Goal: Task Accomplishment & Management: Manage account settings

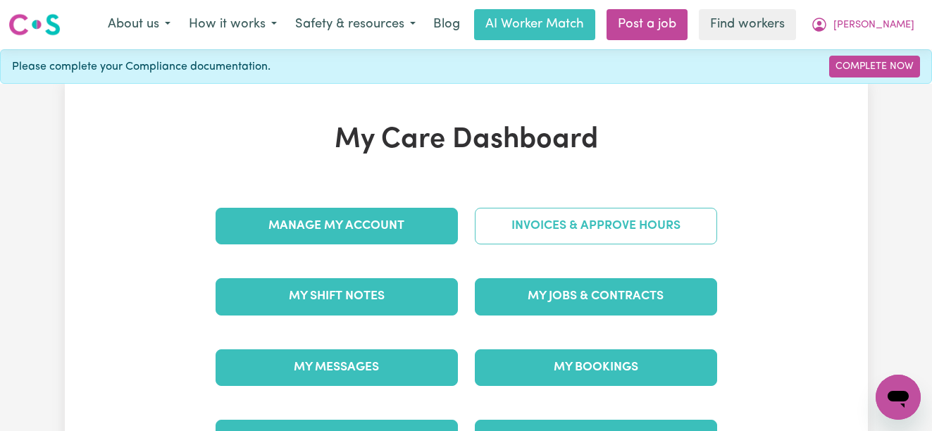
click at [678, 218] on link "Invoices & Approve Hours" at bounding box center [596, 226] width 242 height 37
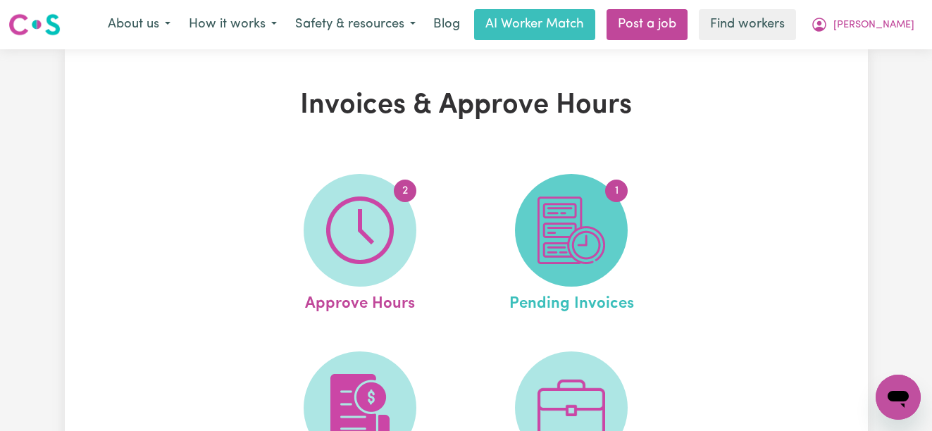
click at [622, 246] on span "1" at bounding box center [571, 230] width 113 height 113
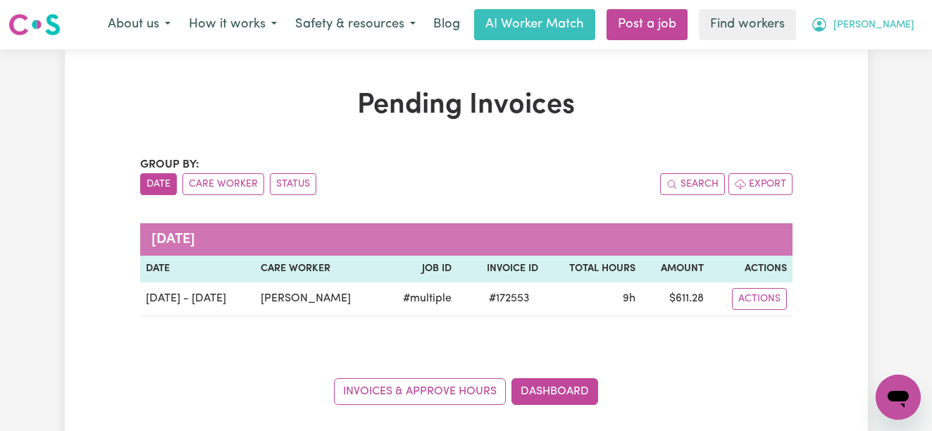
click at [888, 21] on span "[PERSON_NAME]" at bounding box center [873, 25] width 81 height 15
click at [861, 58] on link "My Dashboard" at bounding box center [866, 55] width 111 height 27
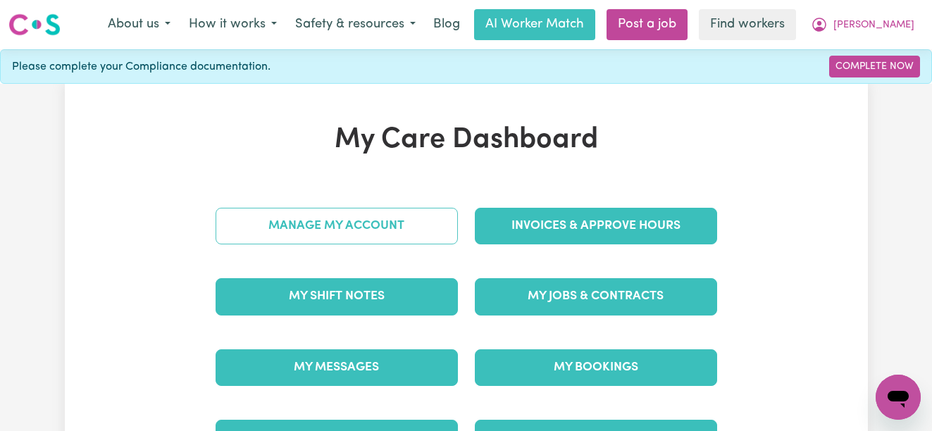
click at [453, 213] on link "Manage My Account" at bounding box center [336, 226] width 242 height 37
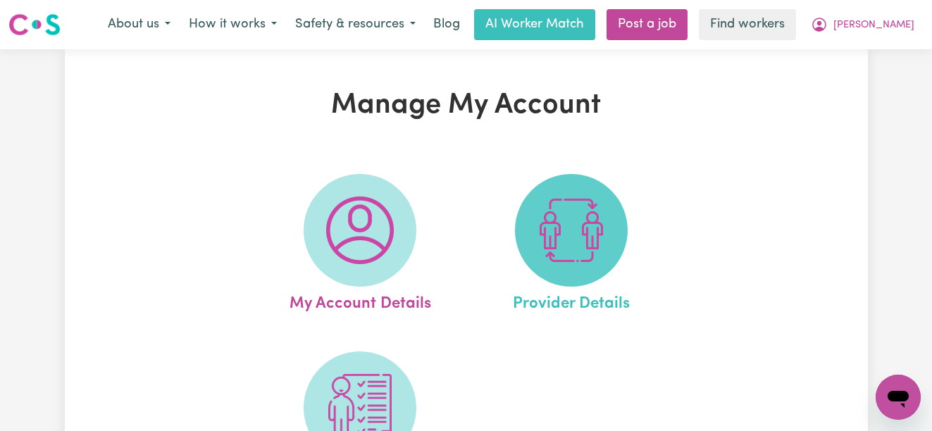
click at [583, 251] on img at bounding box center [571, 230] width 68 height 68
select select "AGED_HOME_CARE"
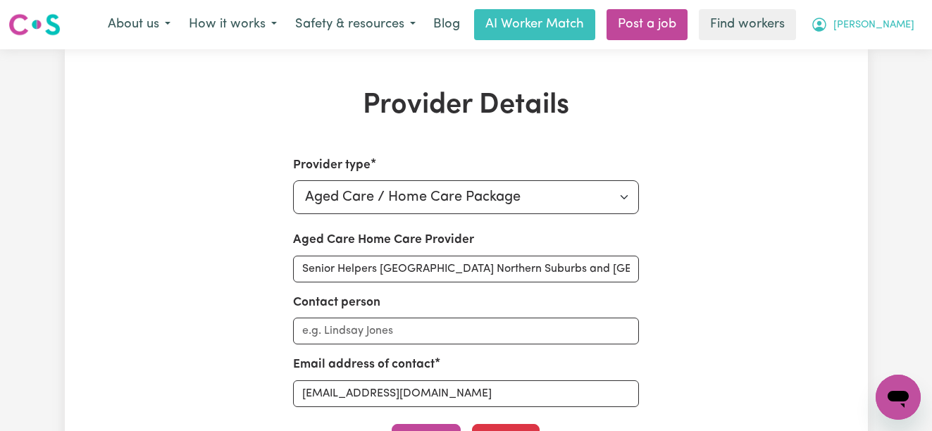
click at [904, 31] on span "[PERSON_NAME]" at bounding box center [873, 25] width 81 height 15
click at [868, 59] on link "My Dashboard" at bounding box center [866, 55] width 111 height 27
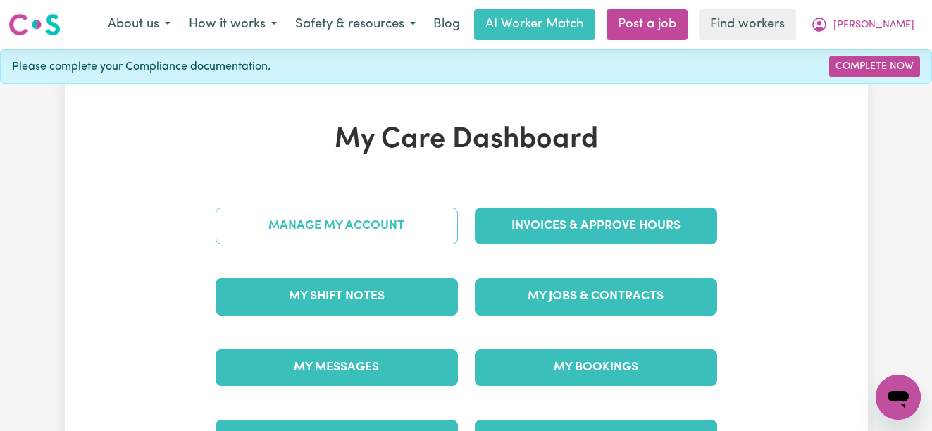
click at [358, 227] on link "Manage My Account" at bounding box center [336, 226] width 242 height 37
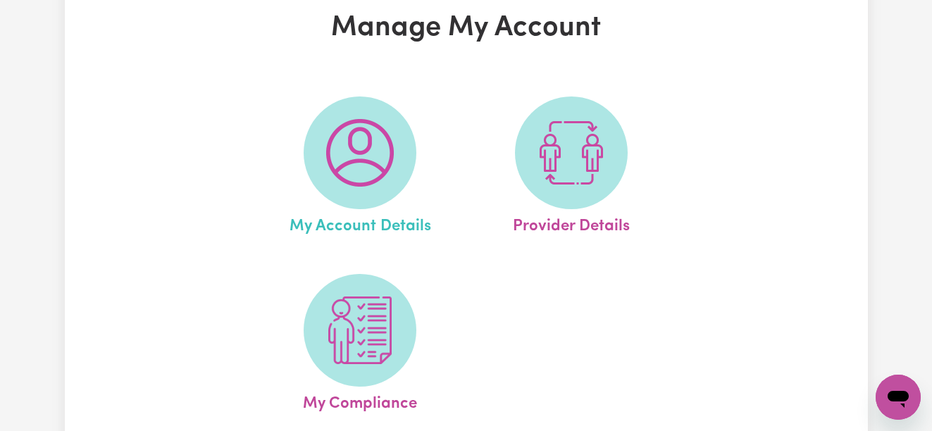
scroll to position [112, 0]
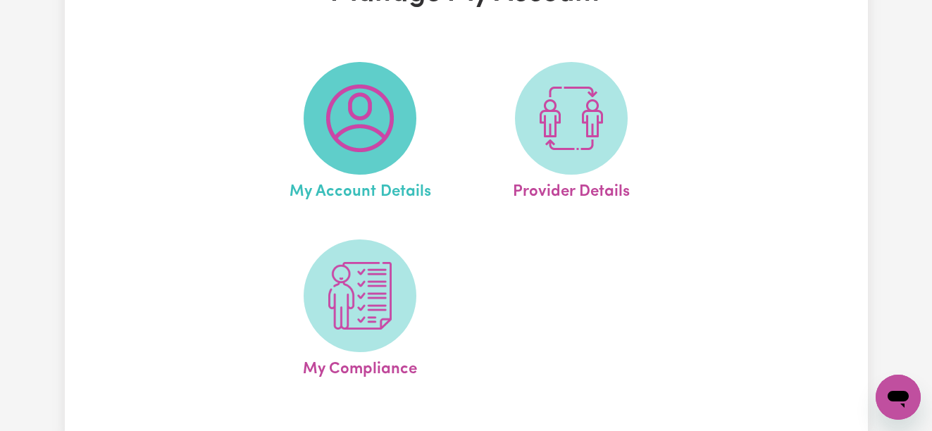
click at [389, 120] on img at bounding box center [360, 118] width 68 height 68
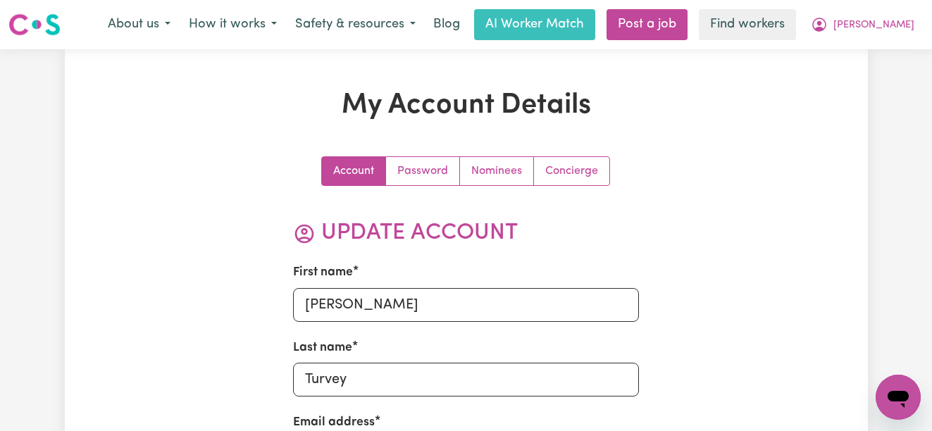
scroll to position [67, 0]
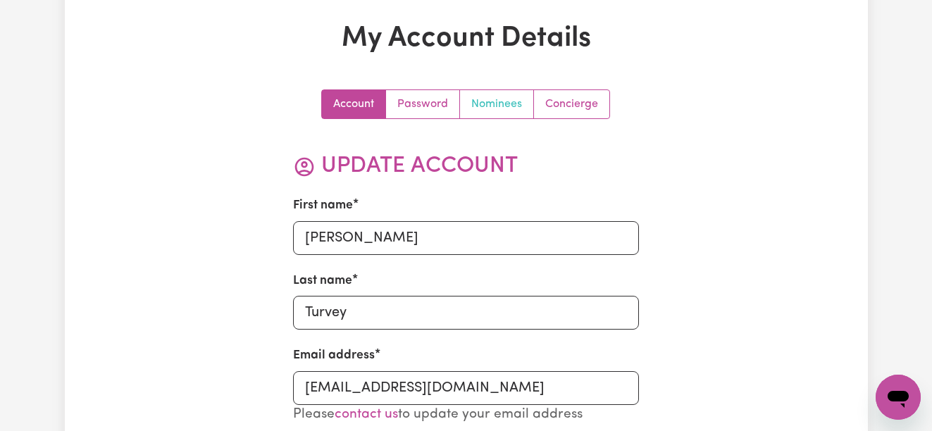
click at [508, 103] on link "Nominees" at bounding box center [497, 104] width 74 height 28
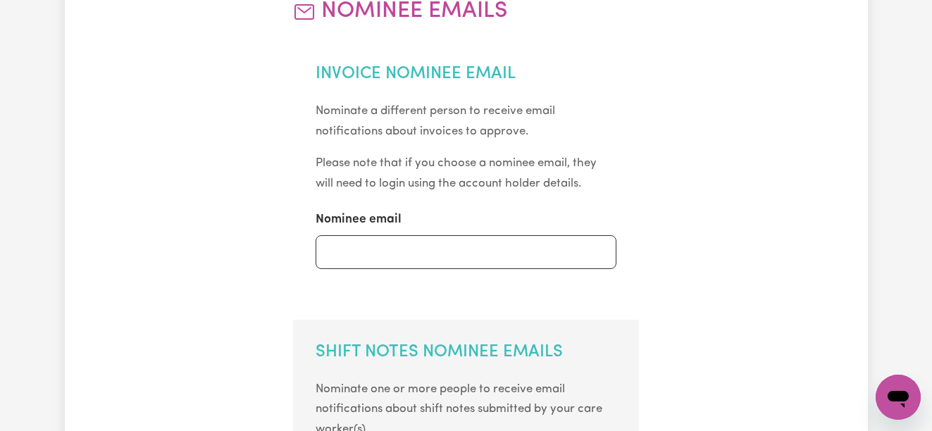
scroll to position [0, 0]
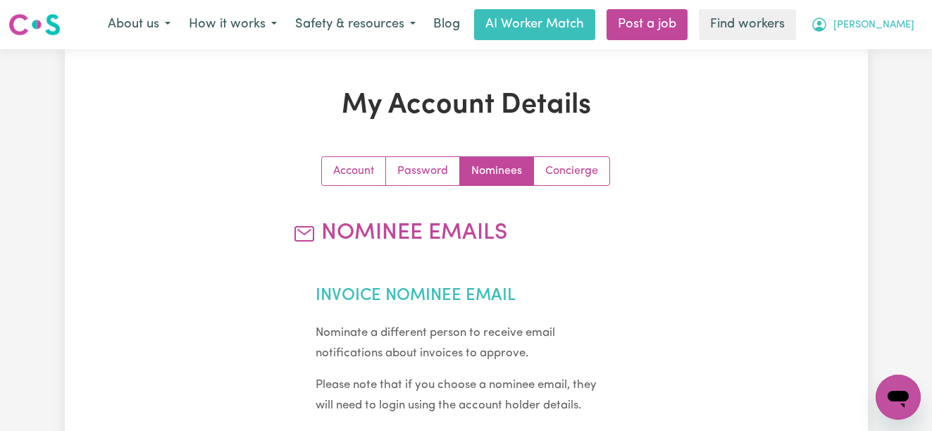
click at [882, 20] on button "[PERSON_NAME]" at bounding box center [862, 25] width 122 height 30
click at [875, 79] on link "Logout" at bounding box center [866, 81] width 111 height 27
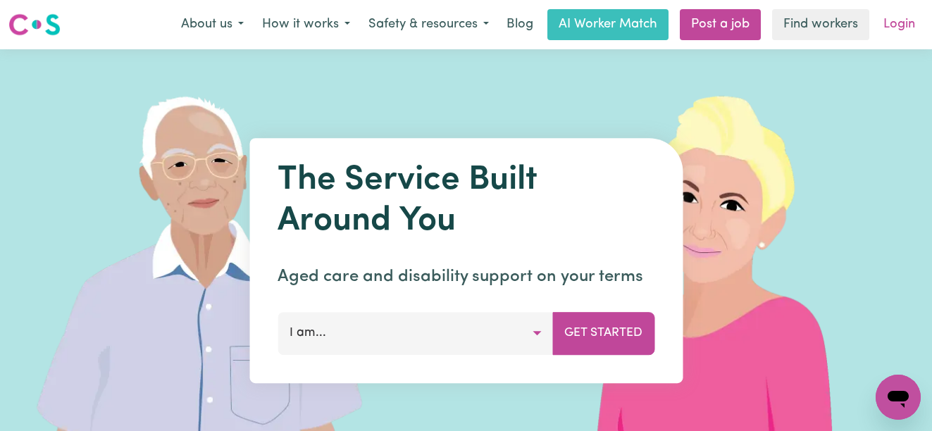
click at [907, 17] on link "Login" at bounding box center [899, 24] width 49 height 31
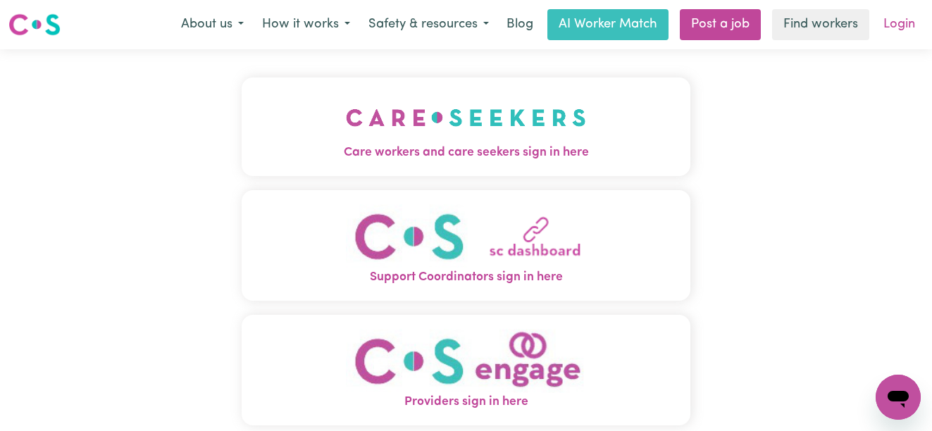
click at [901, 18] on link "Login" at bounding box center [899, 24] width 49 height 31
click at [586, 140] on button "Care workers and care seekers sign in here" at bounding box center [466, 126] width 449 height 99
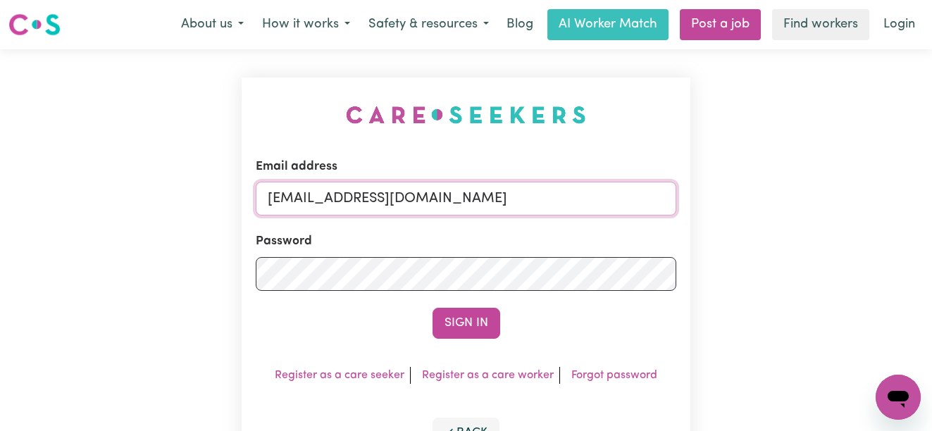
drag, startPoint x: 611, startPoint y: 195, endPoint x: 340, endPoint y: 202, distance: 271.2
click at [340, 202] on input "[EMAIL_ADDRESS][DOMAIN_NAME]" at bounding box center [466, 199] width 421 height 34
paste input "WilliamAnthesYS"
type input "[EMAIL_ADDRESS][DOMAIN_NAME]"
click at [432, 308] on button "Sign In" at bounding box center [466, 323] width 68 height 31
